Goal: Task Accomplishment & Management: Use online tool/utility

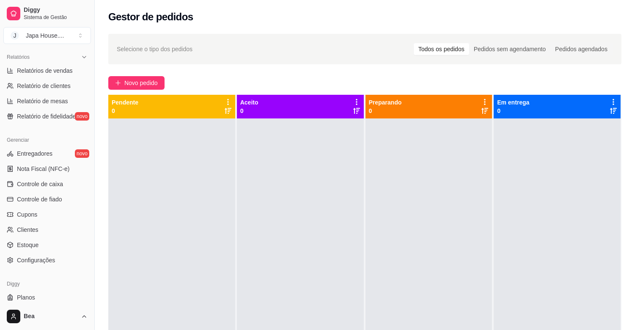
scroll to position [279, 0]
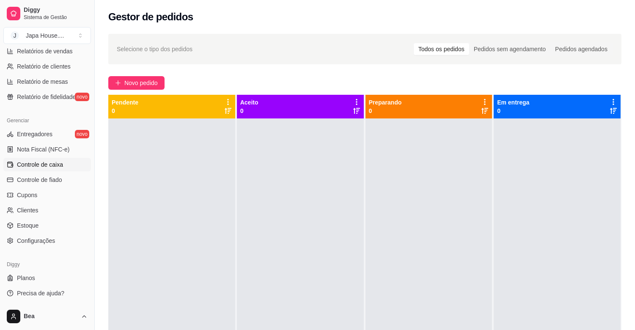
click at [62, 166] on span "Controle de caixa" at bounding box center [40, 164] width 46 height 8
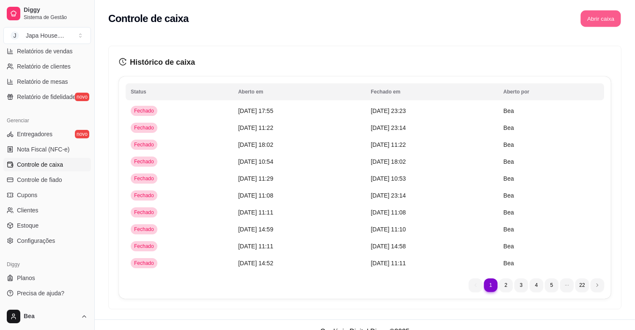
click at [596, 17] on button "Abrir caixa" at bounding box center [601, 19] width 40 height 17
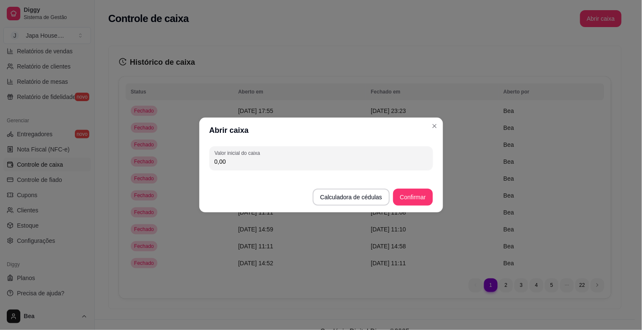
click at [257, 158] on input "0,00" at bounding box center [321, 161] width 213 height 8
type input "100,00"
click at [420, 195] on button "Confirmar" at bounding box center [413, 197] width 39 height 17
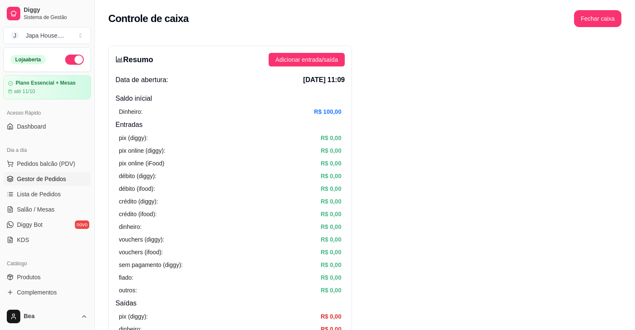
click at [52, 179] on span "Gestor de Pedidos" at bounding box center [41, 179] width 49 height 8
